Goal: Task Accomplishment & Management: Complete application form

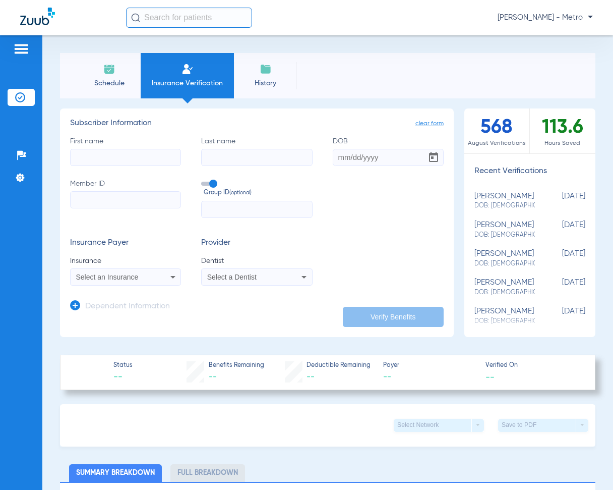
click at [127, 163] on input "First name" at bounding box center [125, 157] width 111 height 17
type input "[PERSON_NAME]"
type input "[DATE]"
click at [111, 196] on input "Member ID" at bounding box center [125, 199] width 111 height 17
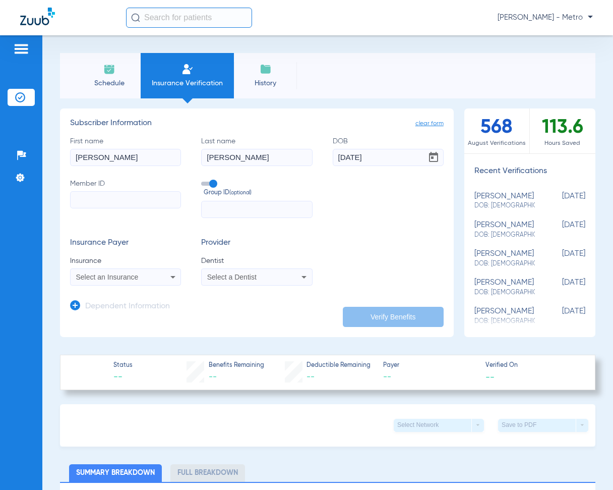
paste input "2012633"
type input "2012633"
click at [120, 280] on span "Select an Insurance" at bounding box center [107, 277] width 63 height 8
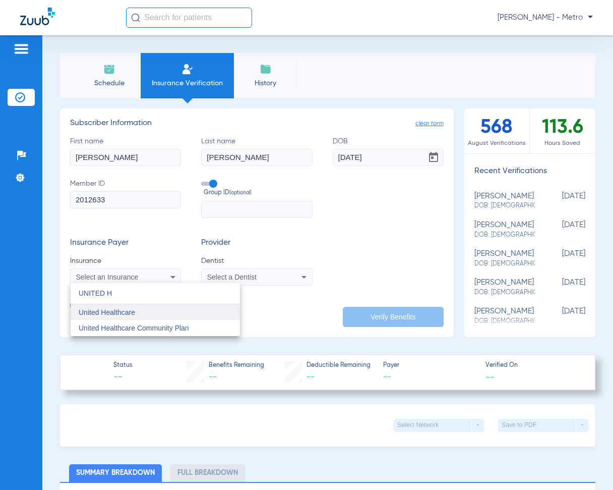
type input "UNITED H"
click at [133, 311] on span "United Healthcare" at bounding box center [107, 312] width 56 height 8
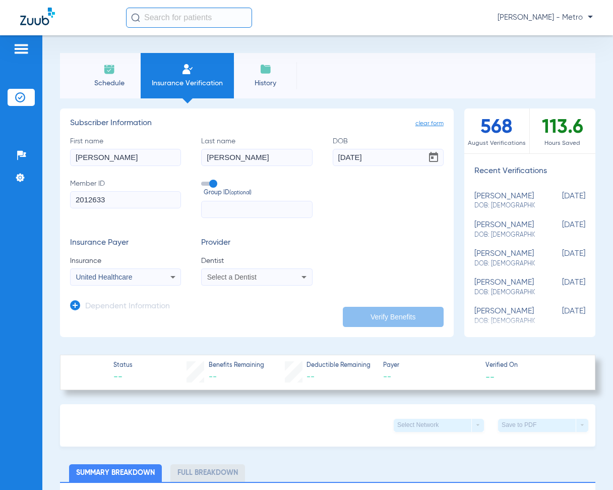
click at [233, 276] on span "Select a Dentist" at bounding box center [231, 277] width 49 height 8
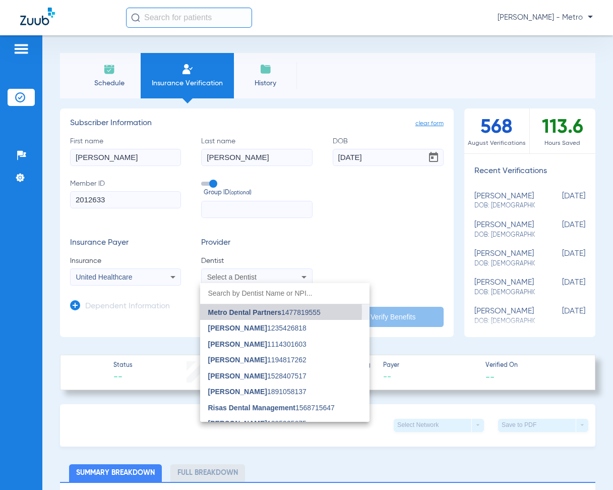
click at [241, 312] on span "Metro Dental Partners" at bounding box center [244, 312] width 73 height 8
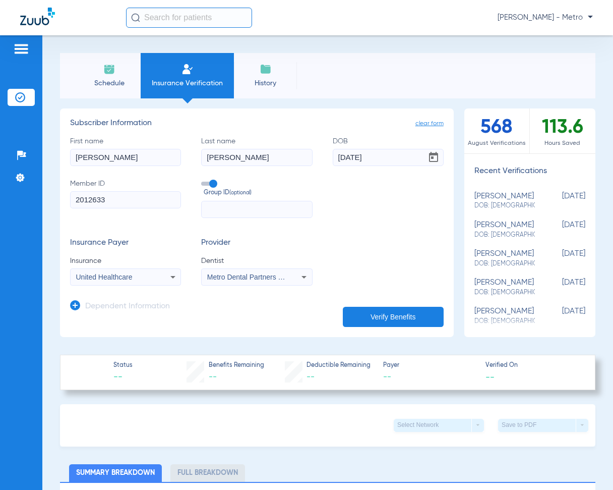
click at [397, 317] on button "Verify Benefits" at bounding box center [393, 317] width 101 height 20
